Goal: Task Accomplishment & Management: Use online tool/utility

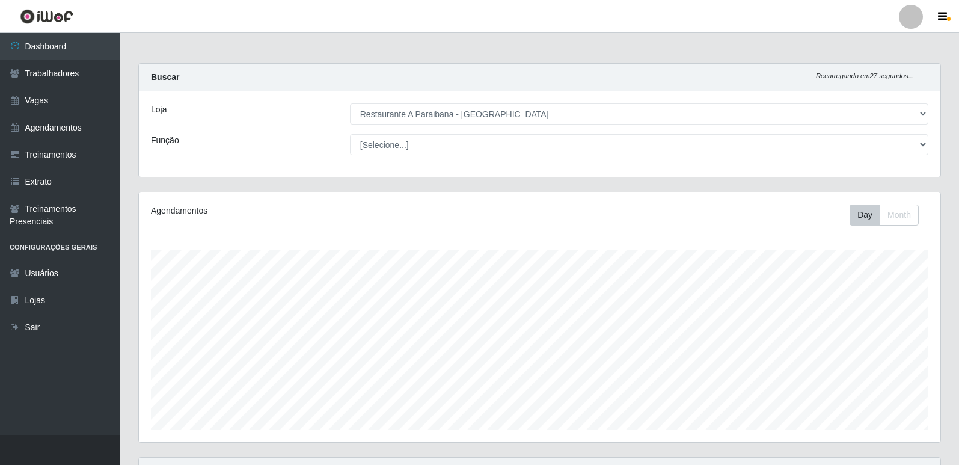
select select "342"
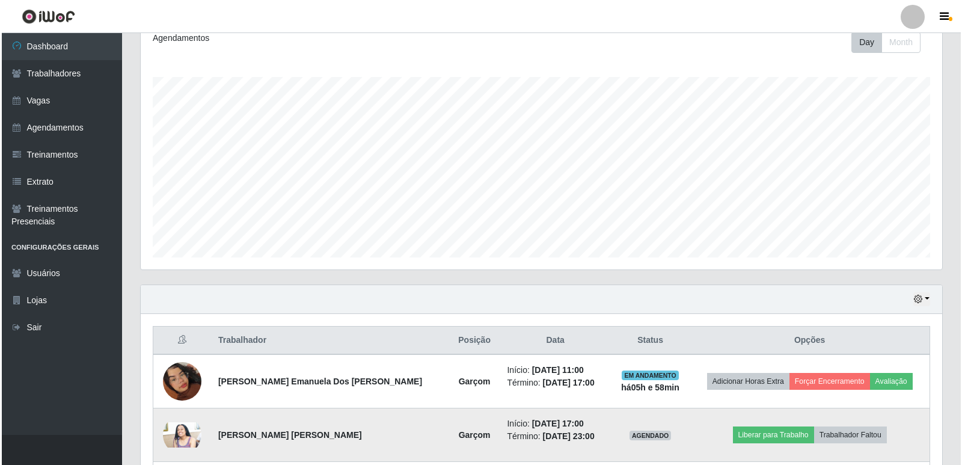
scroll to position [252, 0]
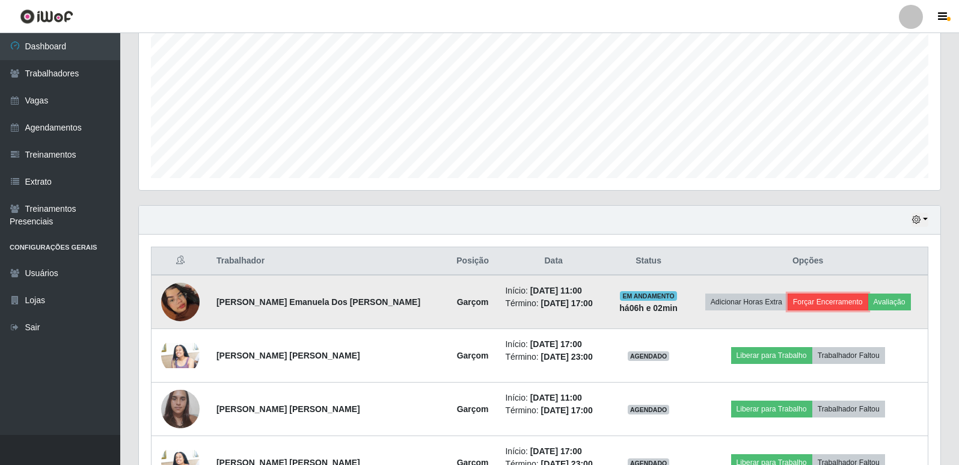
click at [837, 303] on button "Forçar Encerramento" at bounding box center [828, 301] width 81 height 17
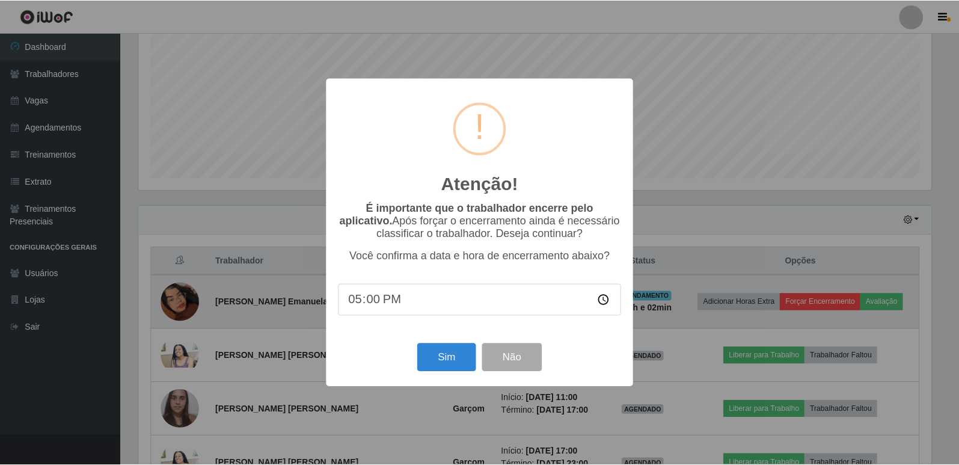
scroll to position [250, 795]
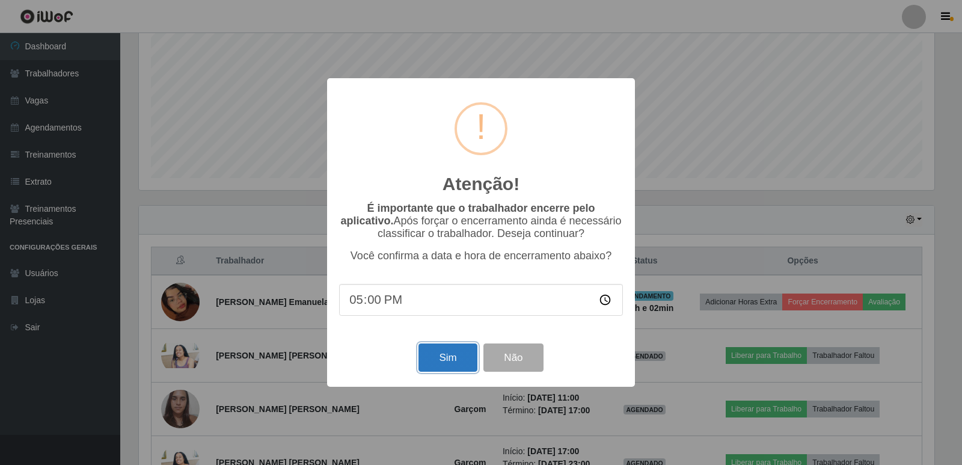
click at [456, 361] on button "Sim" at bounding box center [447, 357] width 58 height 28
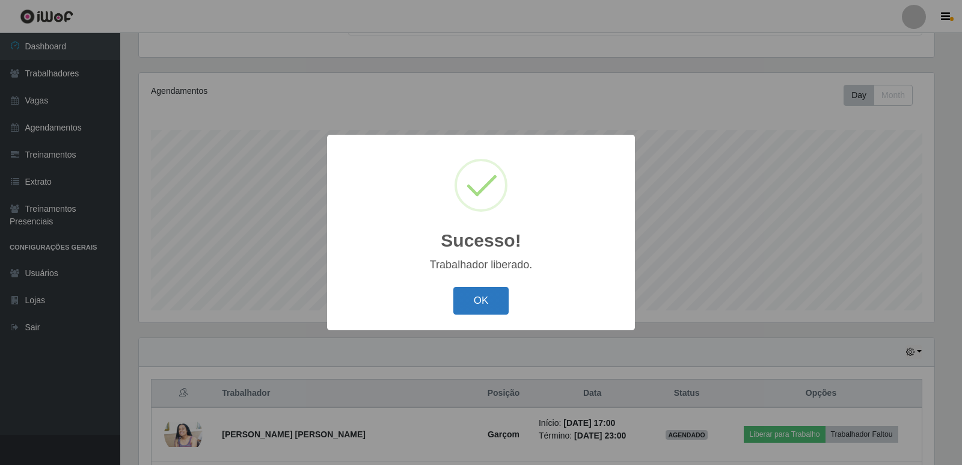
click at [479, 299] on button "OK" at bounding box center [481, 301] width 56 height 28
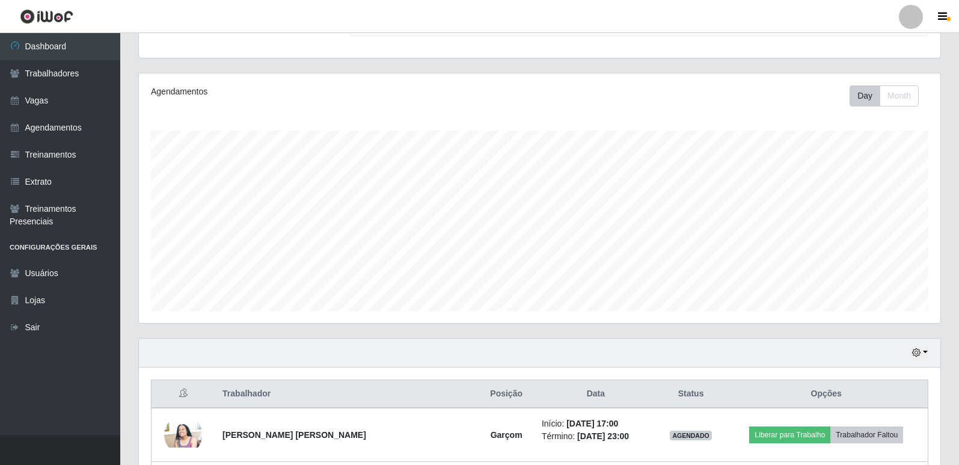
scroll to position [120, 0]
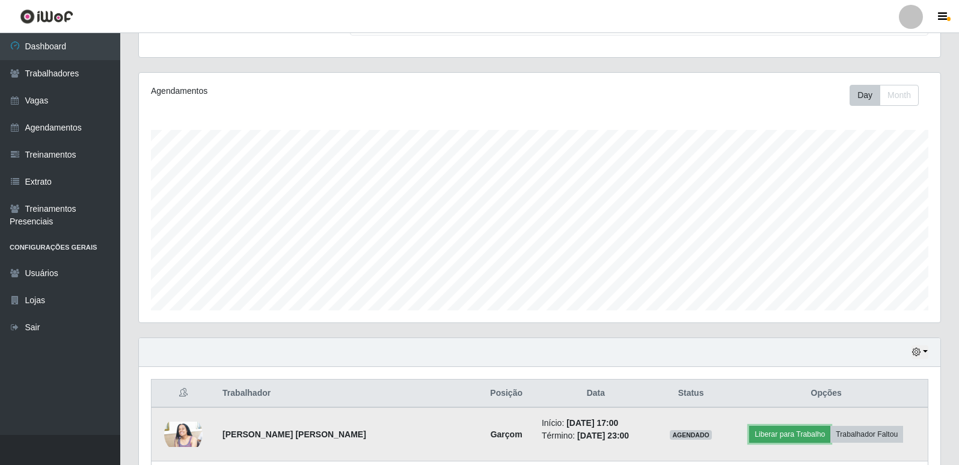
click at [766, 433] on button "Liberar para Trabalho" at bounding box center [789, 434] width 81 height 17
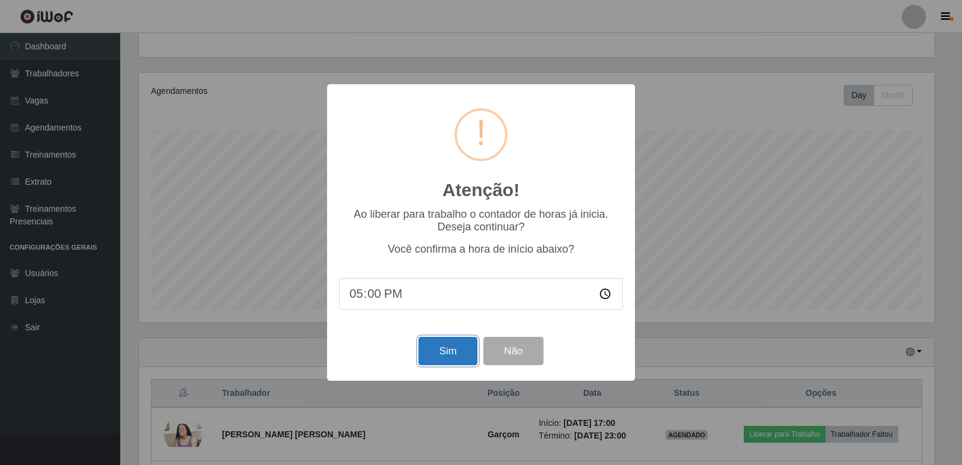
click at [435, 356] on button "Sim" at bounding box center [447, 351] width 58 height 28
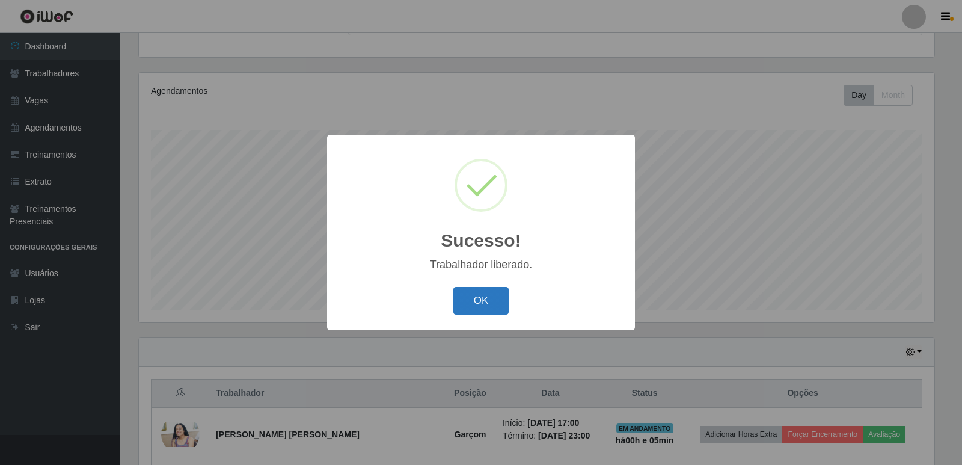
click at [475, 296] on button "OK" at bounding box center [481, 301] width 56 height 28
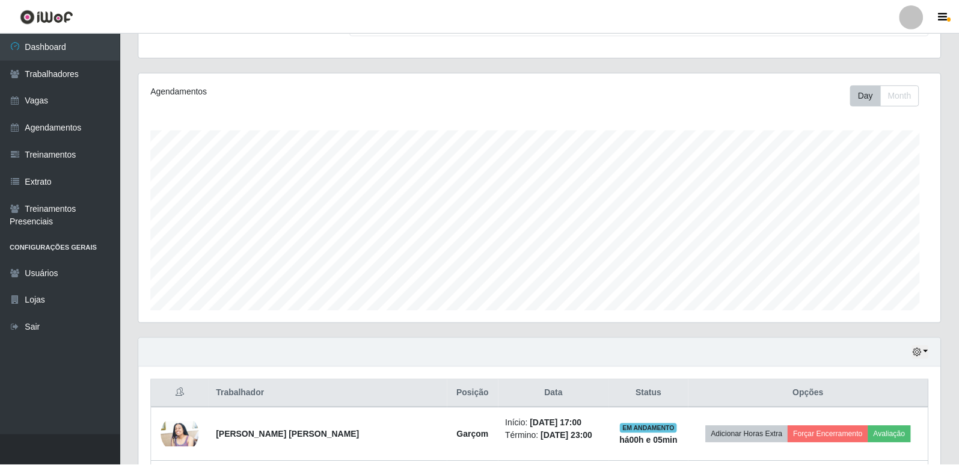
scroll to position [250, 802]
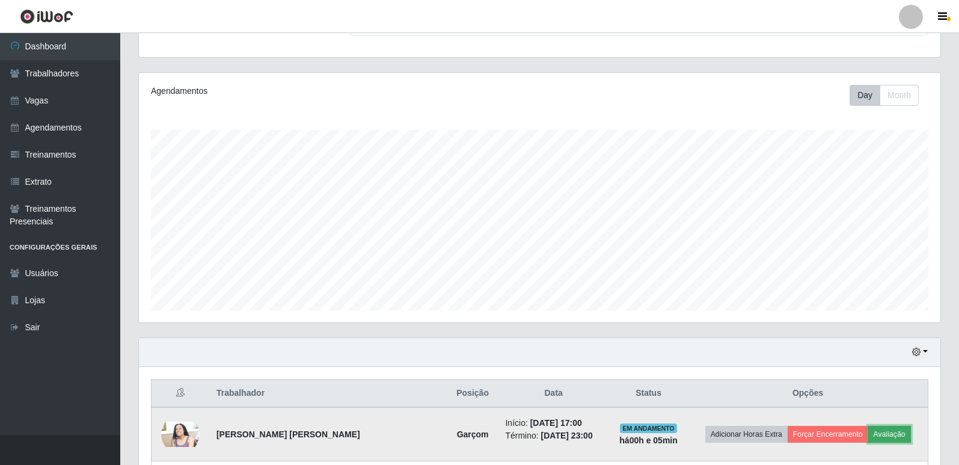
click at [887, 431] on button "Avaliação" at bounding box center [889, 434] width 43 height 17
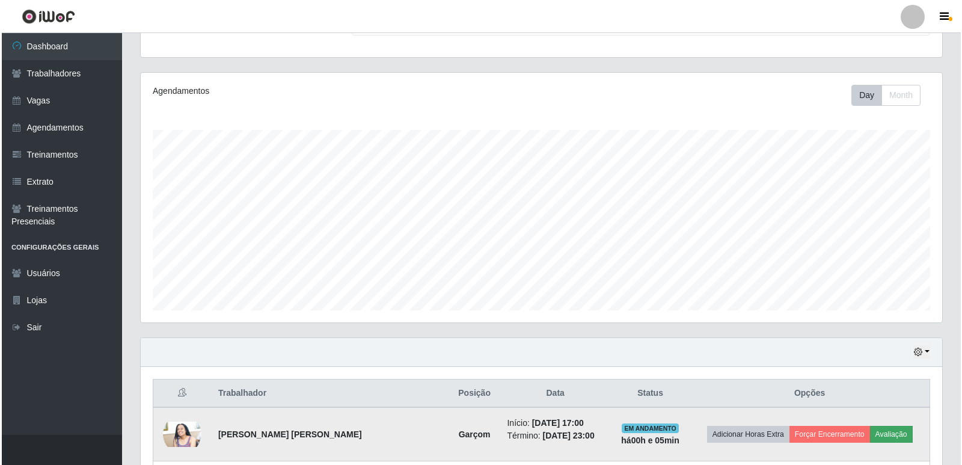
scroll to position [250, 795]
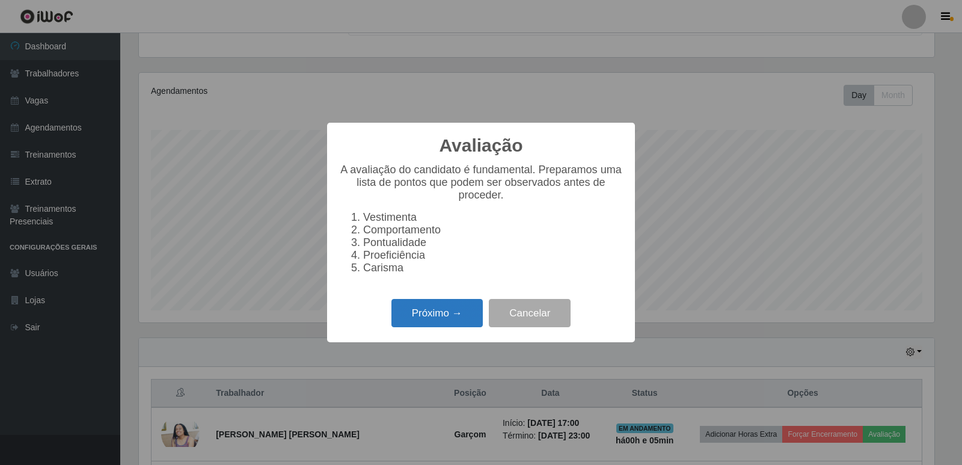
click at [443, 327] on button "Próximo →" at bounding box center [436, 313] width 91 height 28
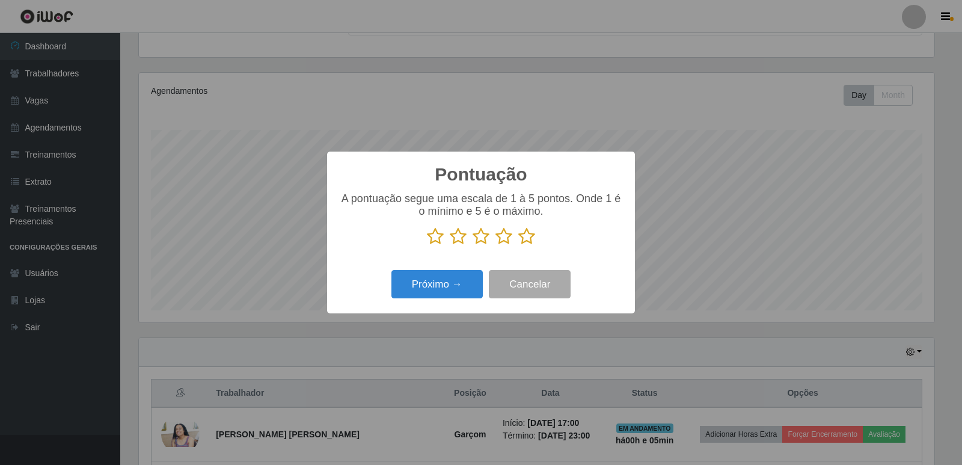
scroll to position [601029, 600483]
click at [530, 242] on icon at bounding box center [526, 236] width 17 height 18
click at [518, 245] on input "radio" at bounding box center [518, 245] width 0 height 0
click at [453, 292] on button "Próximo →" at bounding box center [436, 284] width 91 height 28
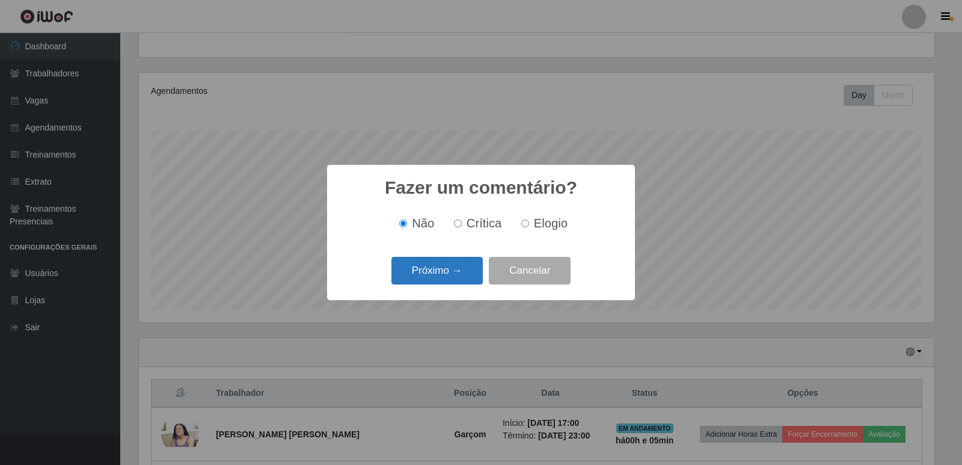
click at [422, 266] on button "Próximo →" at bounding box center [436, 271] width 91 height 28
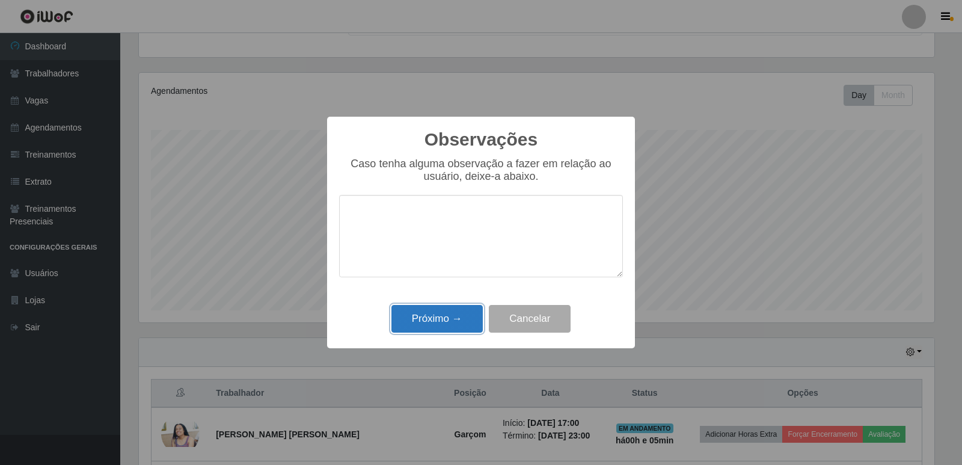
click at [438, 313] on button "Próximo →" at bounding box center [436, 319] width 91 height 28
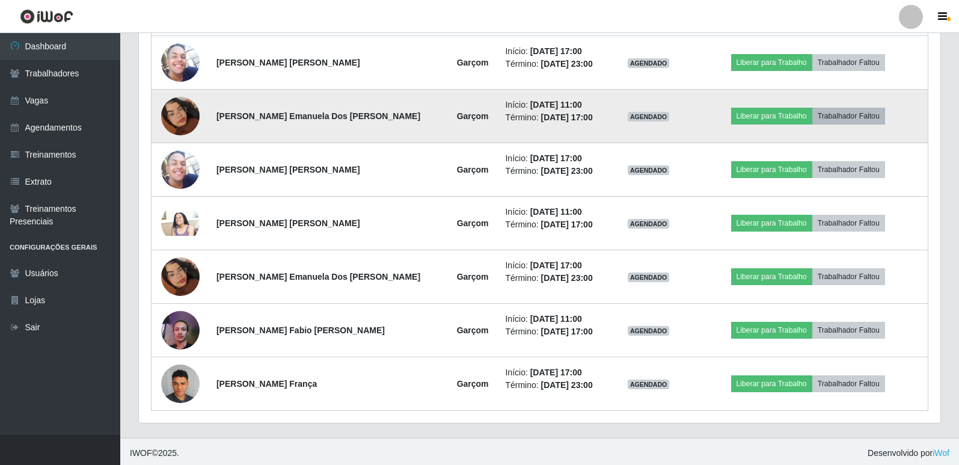
scroll to position [708, 0]
